Goal: Transaction & Acquisition: Purchase product/service

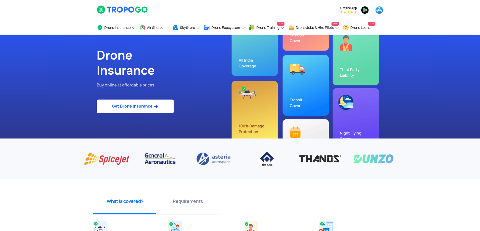
click at [145, 108] on link "Get Drone Insurance" at bounding box center [135, 107] width 77 height 14
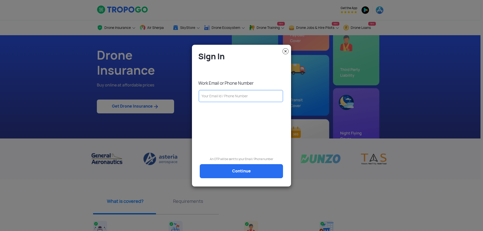
click at [216, 97] on input "text" at bounding box center [241, 96] width 84 height 12
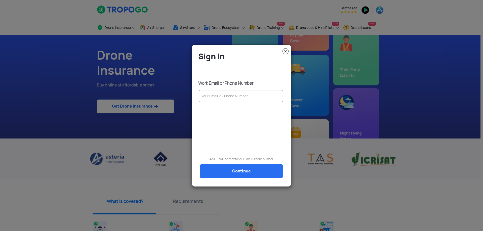
click at [285, 51] on img at bounding box center [285, 51] width 6 height 6
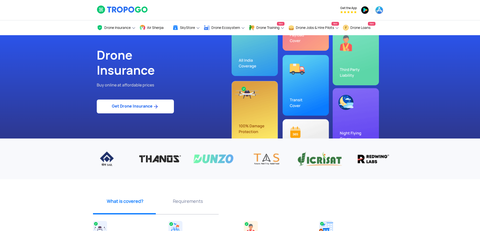
click at [137, 108] on link "Get Drone Insurance" at bounding box center [135, 107] width 77 height 14
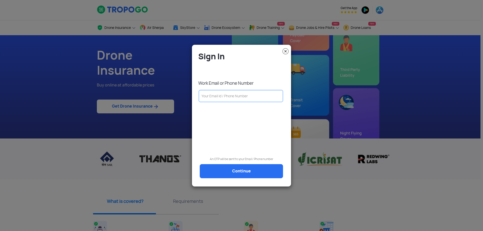
click at [240, 97] on input "text" at bounding box center [241, 96] width 84 height 12
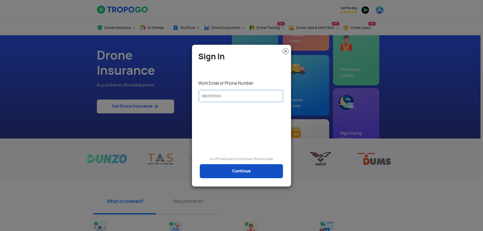
type input "9821351909"
click at [241, 171] on link "Continue" at bounding box center [241, 171] width 83 height 14
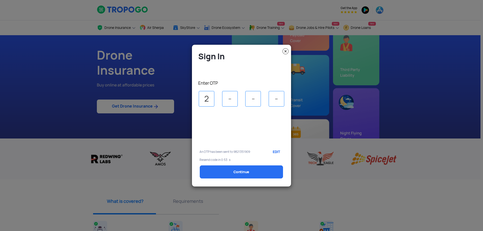
type input "2"
type input "6"
select select "1000000"
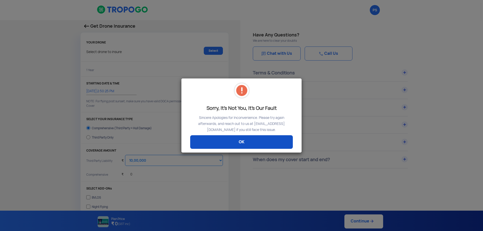
click at [238, 146] on link "OK" at bounding box center [241, 142] width 103 height 14
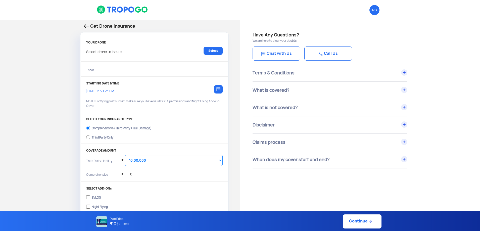
click at [88, 25] on img at bounding box center [86, 26] width 5 height 4
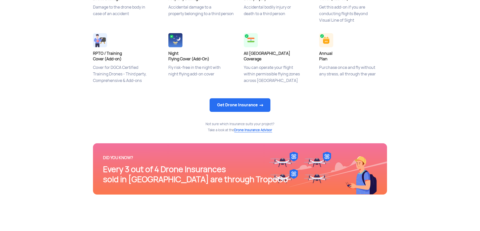
scroll to position [151, 0]
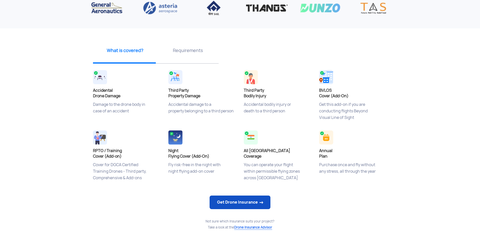
click at [238, 202] on link "Get Drone Insurance" at bounding box center [240, 203] width 61 height 14
select select "1000000"
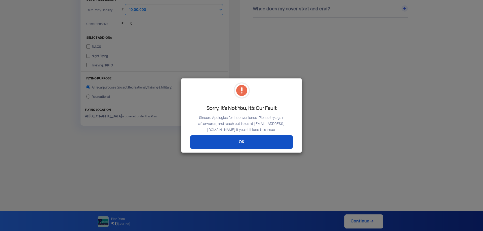
click at [248, 147] on link "OK" at bounding box center [241, 142] width 103 height 14
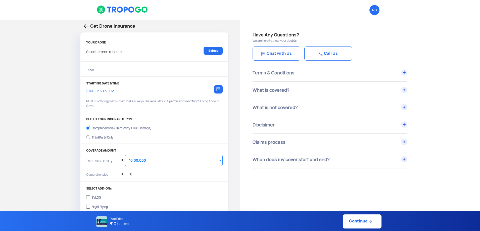
click at [87, 27] on img at bounding box center [86, 26] width 5 height 4
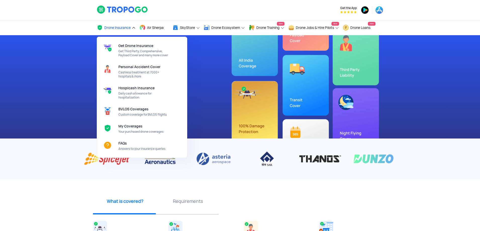
click at [135, 27] on link "Drone Insurance" at bounding box center [116, 27] width 39 height 15
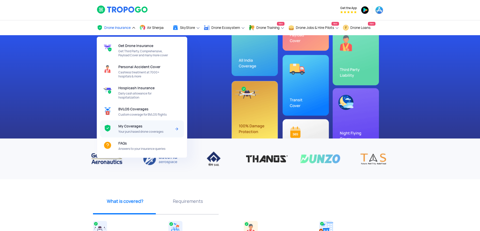
click at [134, 128] on span "My Coverages" at bounding box center [130, 126] width 24 height 4
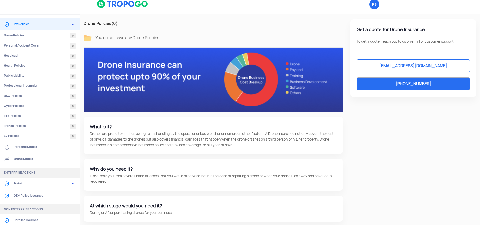
scroll to position [8, 0]
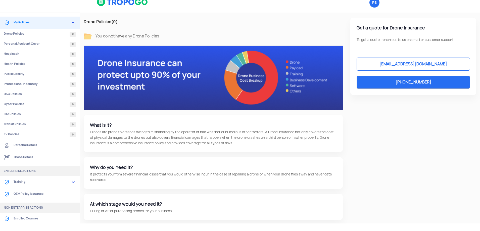
click at [31, 193] on link "OEM Policy Issuance" at bounding box center [40, 194] width 80 height 12
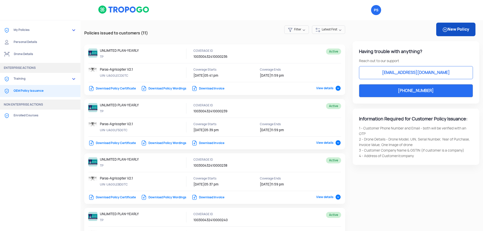
click at [453, 30] on link "New Policy" at bounding box center [455, 30] width 39 height 14
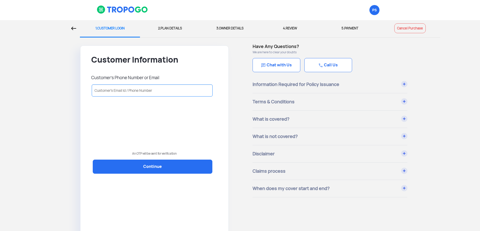
click at [117, 90] on input "text" at bounding box center [152, 90] width 121 height 12
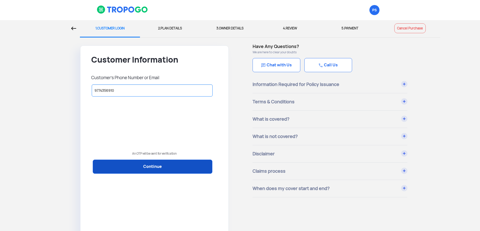
type input "9774356910"
click at [141, 166] on link "Continue" at bounding box center [153, 167] width 120 height 14
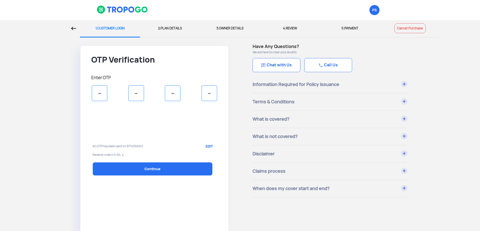
scroll to position [4, 0]
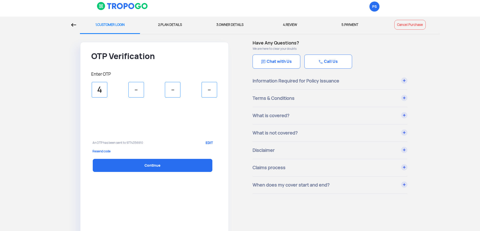
type input "4"
type input "5"
type input "7"
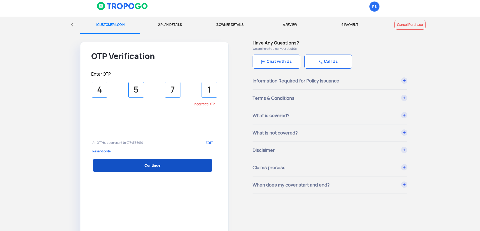
type input "1"
click at [144, 169] on link "Continue" at bounding box center [153, 165] width 120 height 13
click at [183, 166] on link "Continue" at bounding box center [153, 165] width 120 height 13
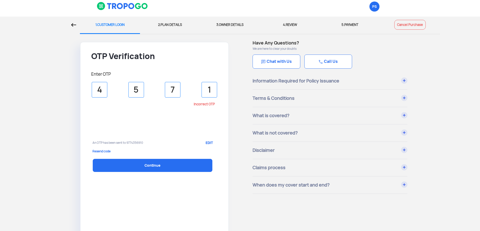
click at [107, 153] on p "Resend code" at bounding box center [155, 151] width 124 height 5
click at [101, 89] on input "4" at bounding box center [100, 90] width 16 height 16
click at [210, 141] on link "EDIT" at bounding box center [208, 143] width 17 height 13
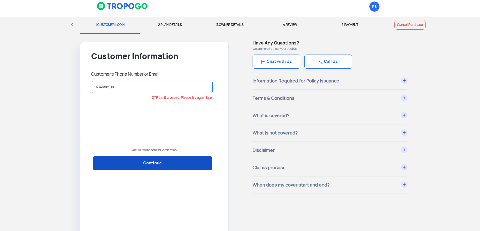
click at [154, 163] on link "Continue" at bounding box center [153, 163] width 120 height 14
click at [161, 166] on link "Continue" at bounding box center [153, 163] width 120 height 14
click at [181, 161] on link "Continue" at bounding box center [153, 163] width 120 height 14
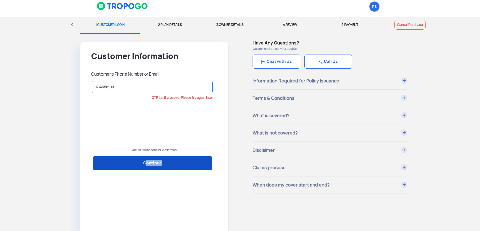
click at [181, 161] on link "Continue" at bounding box center [153, 163] width 120 height 14
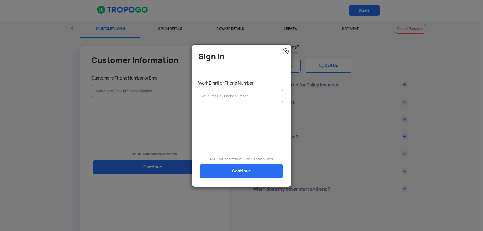
click at [237, 97] on input "text" at bounding box center [241, 96] width 84 height 12
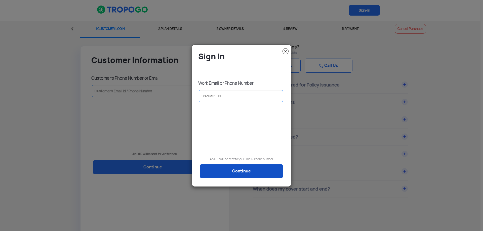
type input "9821351909"
click at [255, 172] on link "Continue" at bounding box center [241, 171] width 83 height 14
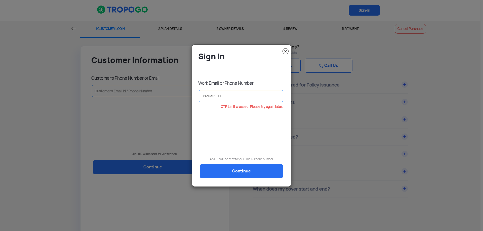
click at [287, 50] on img at bounding box center [285, 51] width 6 height 6
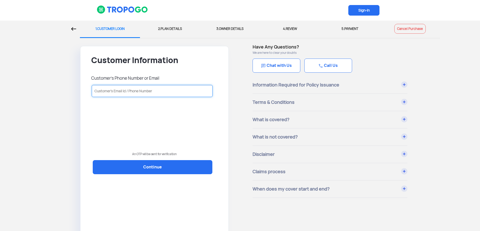
click at [163, 90] on input "text" at bounding box center [152, 91] width 121 height 12
click at [72, 28] on img at bounding box center [73, 29] width 5 height 4
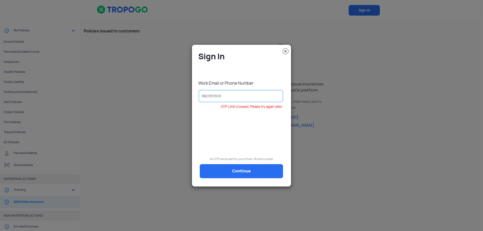
click at [285, 52] on img at bounding box center [285, 51] width 6 height 6
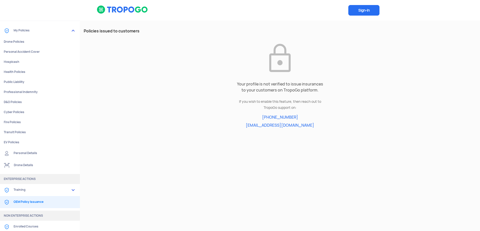
click at [358, 11] on span "Sign-In" at bounding box center [363, 10] width 31 height 11
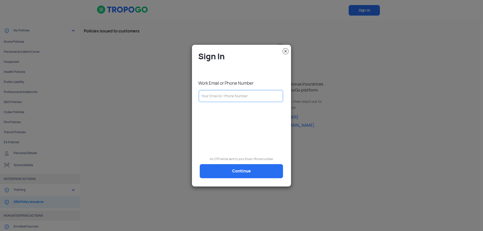
click at [248, 97] on input "text" at bounding box center [241, 96] width 84 height 12
type input "9821351909"
click at [285, 51] on img at bounding box center [285, 51] width 6 height 6
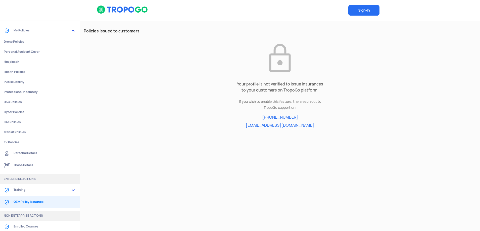
click at [28, 201] on link "OEM Policy Issuance" at bounding box center [40, 202] width 80 height 12
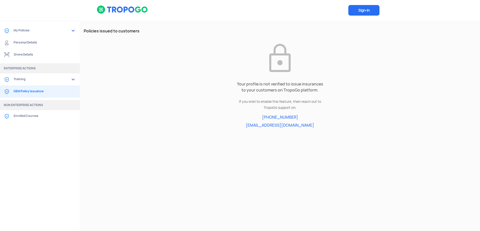
click at [37, 93] on link "OEM Policy Issuance" at bounding box center [40, 91] width 80 height 12
click at [366, 10] on span "Sign-In" at bounding box center [363, 10] width 31 height 11
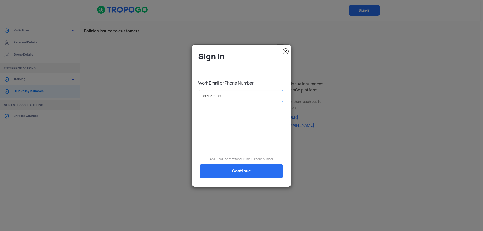
click at [286, 51] on img at bounding box center [285, 51] width 6 height 6
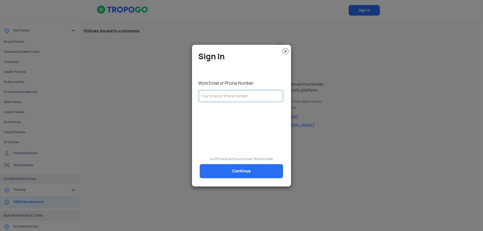
click at [250, 97] on input "text" at bounding box center [241, 96] width 84 height 12
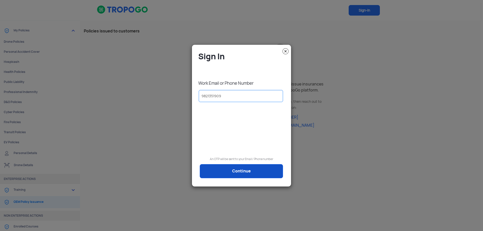
type input "9821351909"
click at [253, 176] on link "Continue" at bounding box center [241, 171] width 83 height 14
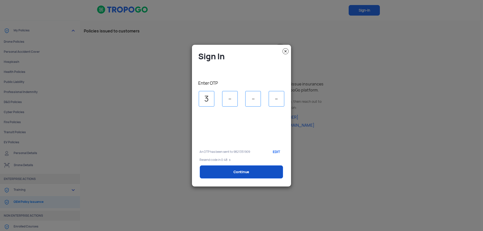
type input "3"
type input "5"
type input "3"
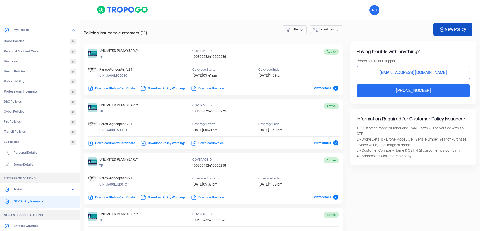
click at [445, 30] on link "New Policy" at bounding box center [452, 30] width 39 height 14
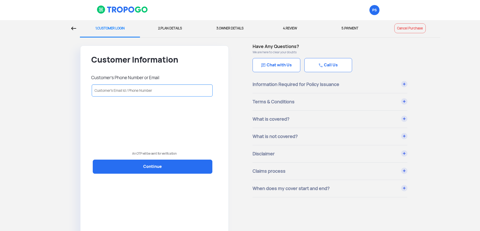
click at [138, 90] on input "text" at bounding box center [152, 90] width 121 height 12
type input "9774356910"
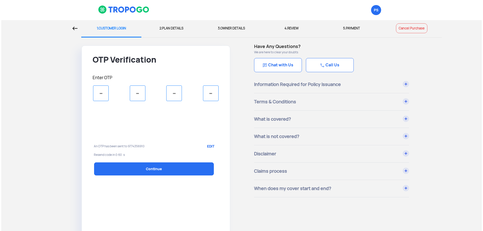
scroll to position [4, 0]
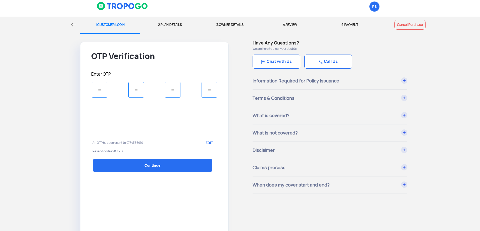
click at [104, 92] on input "tel" at bounding box center [100, 90] width 16 height 16
type input "7"
type input "3"
type input "6"
type input "5"
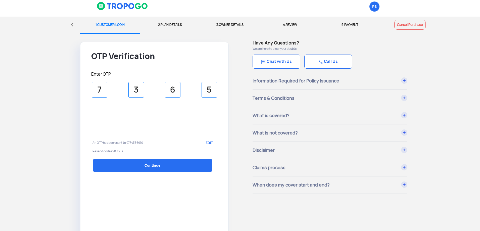
select select "1000000"
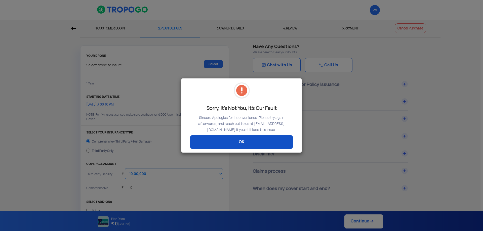
click at [235, 139] on link "OK" at bounding box center [241, 142] width 103 height 14
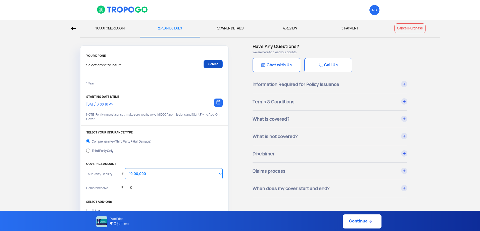
click at [215, 61] on link "Select" at bounding box center [213, 64] width 19 height 8
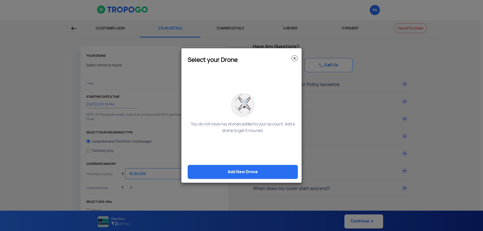
click at [295, 57] on img at bounding box center [294, 58] width 6 height 6
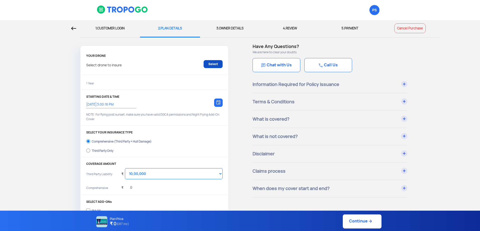
click at [208, 64] on link "Select" at bounding box center [213, 64] width 19 height 8
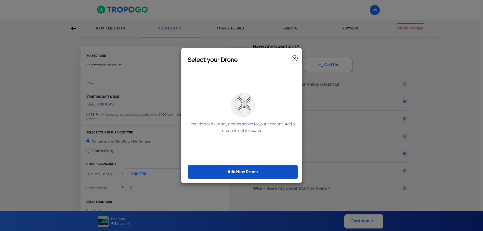
click at [235, 170] on link "Add New Drone" at bounding box center [243, 172] width 110 height 14
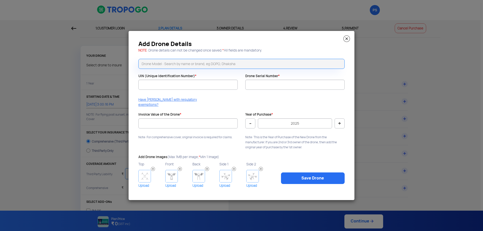
click at [343, 42] on div "Add Drone Details NOTE : Drone details can not be changed once saved. * All fie…" at bounding box center [241, 46] width 214 height 18
click at [344, 42] on img at bounding box center [346, 38] width 7 height 7
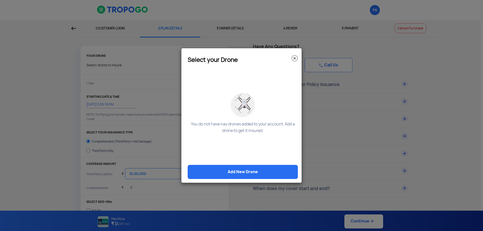
click at [295, 57] on img at bounding box center [294, 58] width 6 height 6
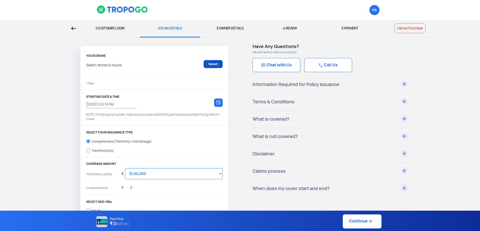
click at [215, 66] on link "Select" at bounding box center [213, 64] width 19 height 8
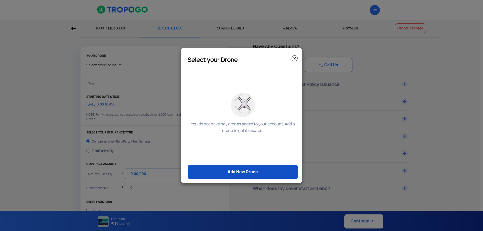
click at [250, 170] on link "Add New Drone" at bounding box center [243, 172] width 110 height 14
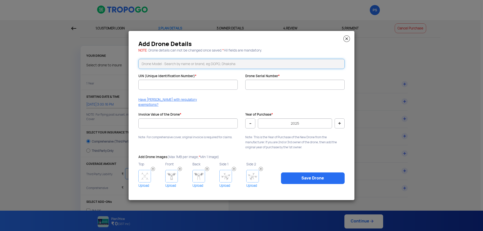
click at [223, 68] on input "text" at bounding box center [241, 64] width 206 height 10
type input "p"
click at [210, 75] on link "CLICKING HERE" at bounding box center [208, 73] width 23 height 4
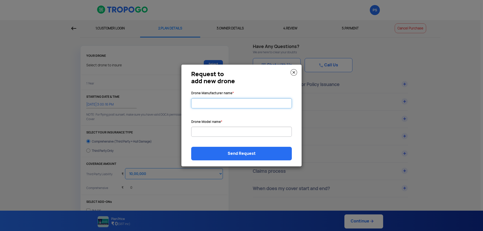
click at [220, 108] on input "Drone Manufacturer name *" at bounding box center [241, 103] width 101 height 10
type input "Paras Aerospace"
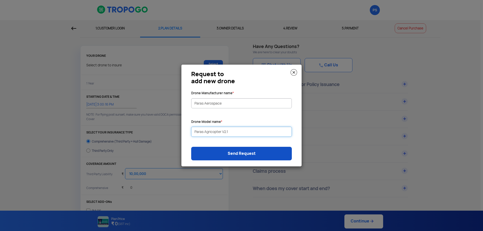
type input "Paras Agricopter V2.1"
click at [241, 154] on link "Send Request" at bounding box center [241, 154] width 101 height 14
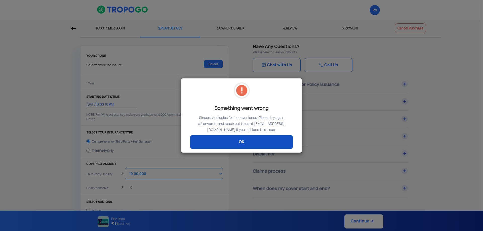
click at [238, 143] on link "OK" at bounding box center [241, 142] width 103 height 14
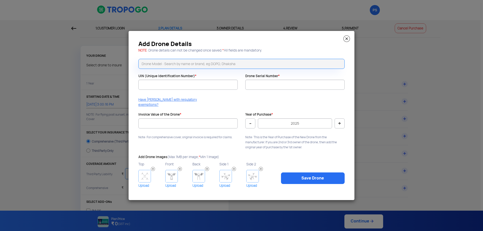
click at [347, 42] on img at bounding box center [346, 38] width 7 height 7
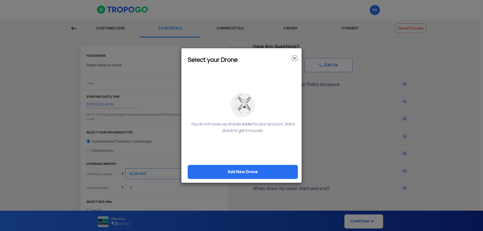
click at [368, 79] on modal-container "Select your Drone You do not have nay drones added to your account. Add a drone…" at bounding box center [241, 115] width 483 height 231
click at [296, 60] on img at bounding box center [294, 58] width 6 height 6
